Goal: Information Seeking & Learning: Learn about a topic

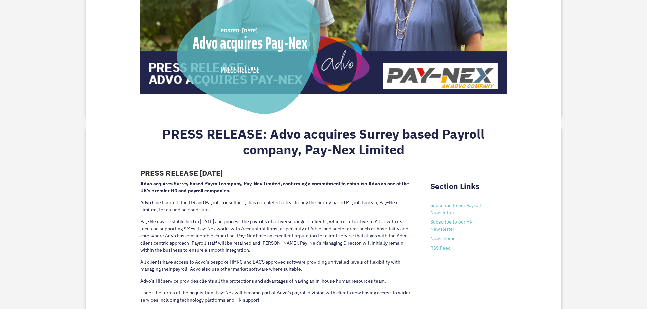
scroll to position [238, 0]
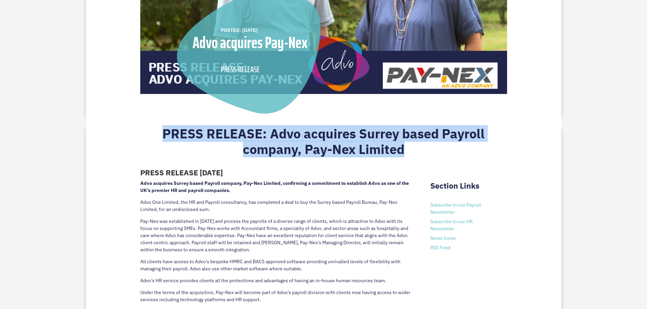
drag, startPoint x: 165, startPoint y: 127, endPoint x: 401, endPoint y: 156, distance: 237.7
click at [401, 156] on h2 "PRESS RELEASE: Advo acquires Surrey based Payroll company, Pay-Nex Limited" at bounding box center [323, 143] width 367 height 34
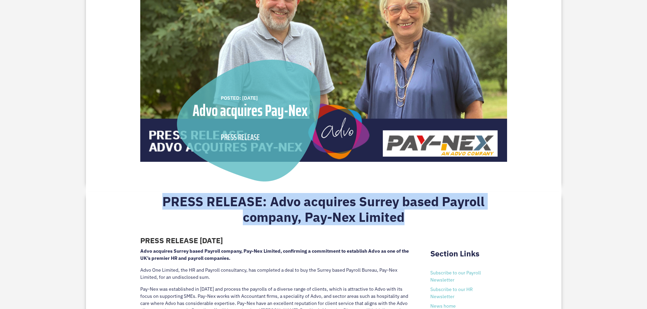
scroll to position [204, 0]
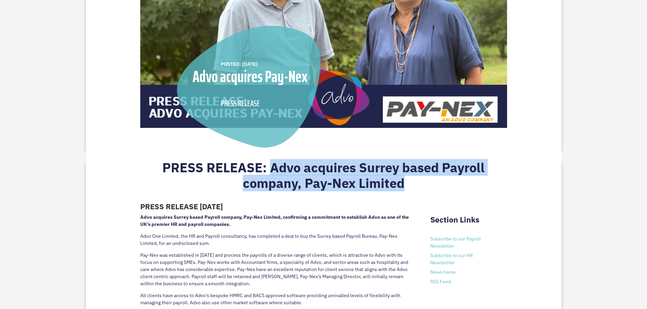
drag, startPoint x: 406, startPoint y: 186, endPoint x: 272, endPoint y: 170, distance: 135.1
click at [272, 170] on h2 "PRESS RELEASE: Advo acquires Surrey based Payroll company, Pay-Nex Limited" at bounding box center [323, 177] width 367 height 34
copy h2 "Advo acquires Surrey based Payroll company, Pay-Nex Limited"
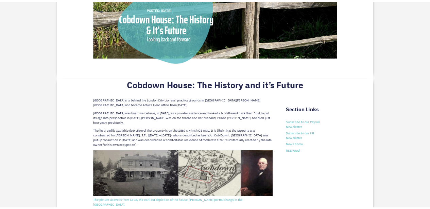
scroll to position [272, 0]
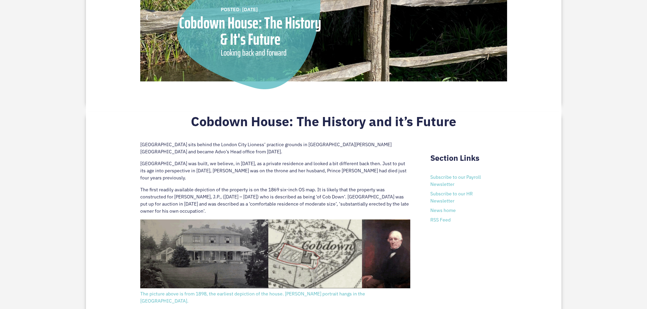
click at [151, 147] on p "Cobdown House sits behind the London City Lioness’ practice grounds in Ditton, …" at bounding box center [275, 150] width 270 height 19
click at [144, 145] on p "Cobdown House sits behind the London City Lioness’ practice grounds in Ditton, …" at bounding box center [275, 150] width 270 height 19
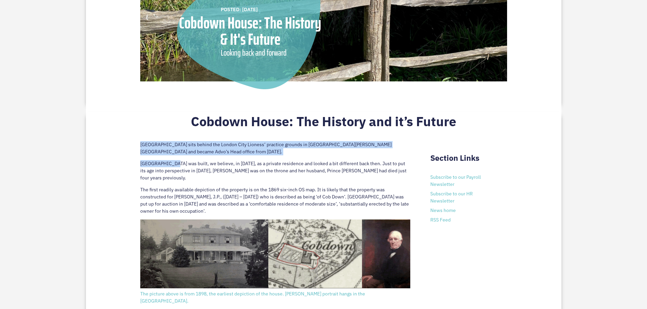
drag, startPoint x: 141, startPoint y: 145, endPoint x: 176, endPoint y: 161, distance: 38.6
click at [165, 161] on p "Cobdown House was built, we believe, in 1865, as a private residence and looked…" at bounding box center [275, 173] width 270 height 26
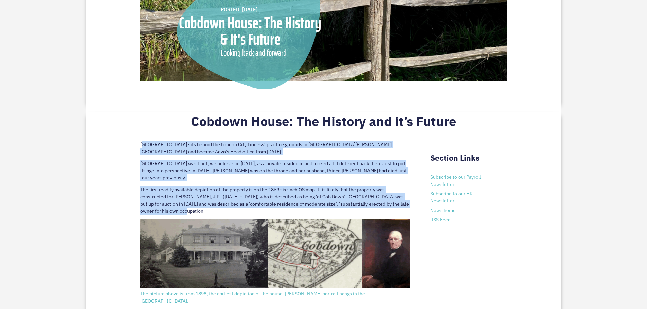
drag, startPoint x: 142, startPoint y: 145, endPoint x: 190, endPoint y: 202, distance: 74.9
click at [190, 202] on p "The first readily available depiction of the property is on the 1869 six-inch O…" at bounding box center [275, 202] width 270 height 33
drag, startPoint x: 187, startPoint y: 203, endPoint x: 138, endPoint y: 146, distance: 76.1
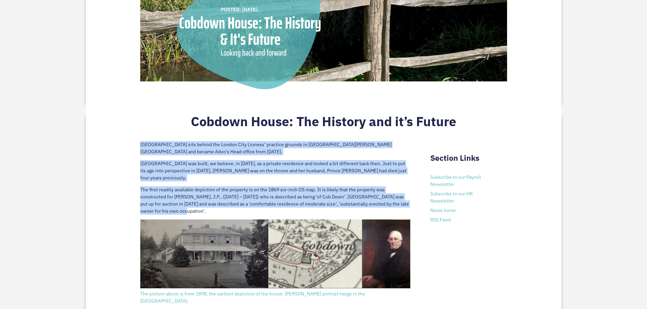
copy div "Cobdown House sits behind the London City Lioness’ practice grounds in Ditton, …"
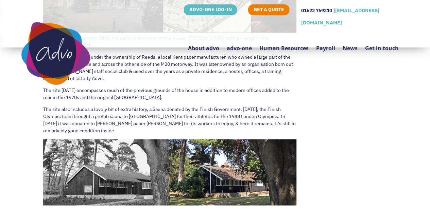
scroll to position [441, 0]
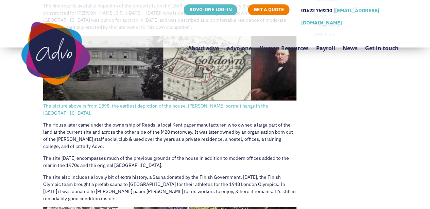
click at [65, 144] on p "The House later came under the ownership of Reeds, a local Kent paper manufactu…" at bounding box center [169, 138] width 253 height 33
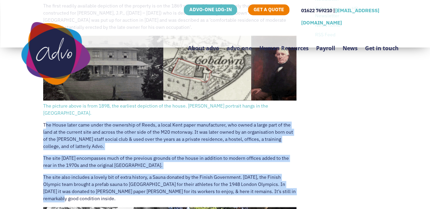
drag, startPoint x: 46, startPoint y: 123, endPoint x: 290, endPoint y: 197, distance: 255.5
copy div "he House later came under the ownership of Reeds, a local Kent paper manufactur…"
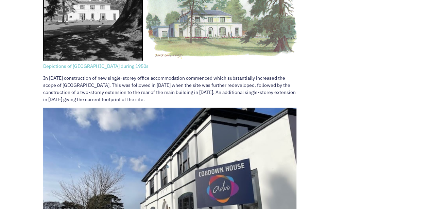
scroll to position [985, 0]
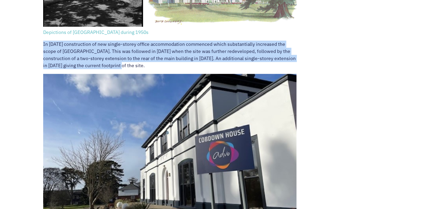
drag, startPoint x: 111, startPoint y: 56, endPoint x: 42, endPoint y: 35, distance: 72.3
click at [42, 35] on div "Cobdown House: The History and it’s Future Cobdown House sits behind the London…" at bounding box center [215, 26] width 430 height 1284
copy p "In 1979 construction of new single-storey office accommodation commenced which …"
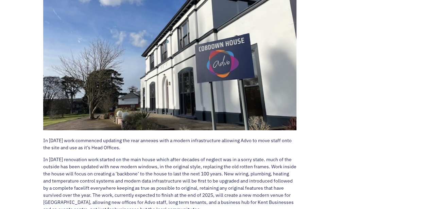
scroll to position [1087, 0]
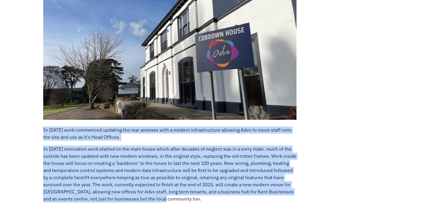
drag, startPoint x: 180, startPoint y: 190, endPoint x: 40, endPoint y: 120, distance: 156.3
copy div "In 2024 work commenced updating the rear annexes with a modern infrastructure a…"
